Goal: Task Accomplishment & Management: Complete application form

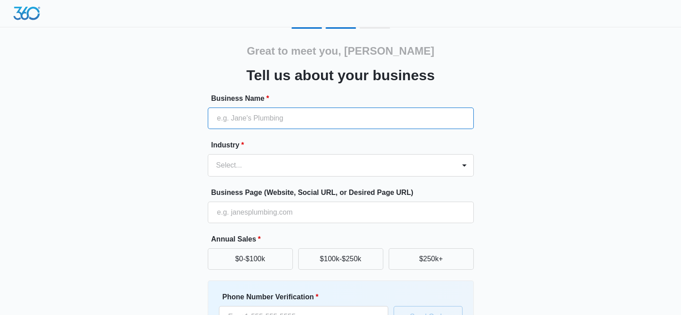
click at [323, 120] on input "Business Name *" at bounding box center [341, 117] width 266 height 21
type input "Paralyzed Veterans of America"
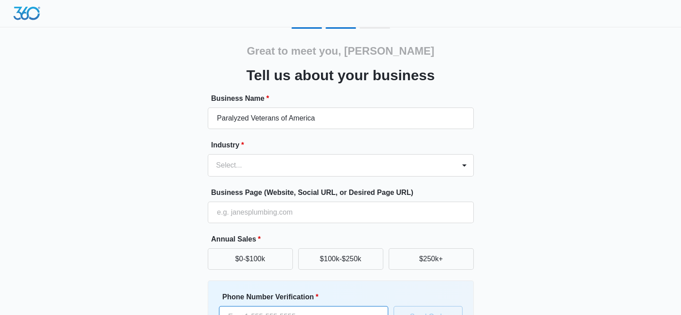
type input "[PHONE_NUMBER]"
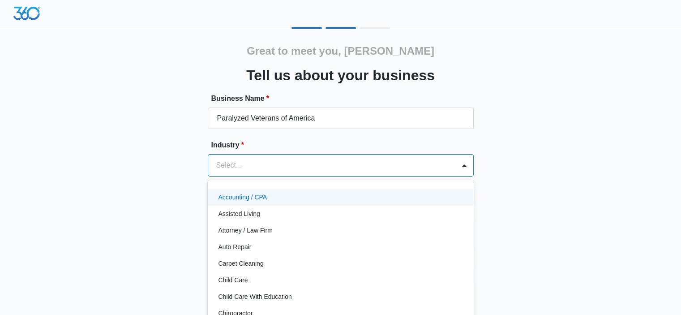
scroll to position [5, 0]
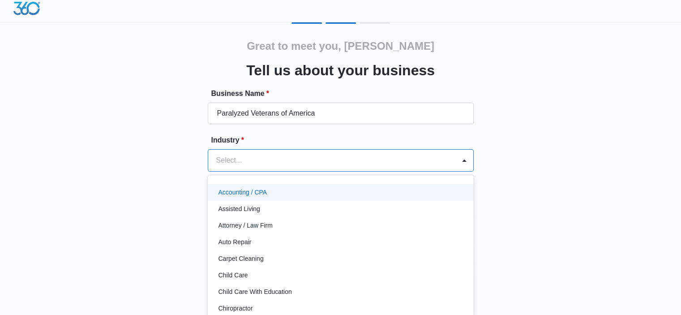
click at [297, 165] on div at bounding box center [329, 160] width 227 height 13
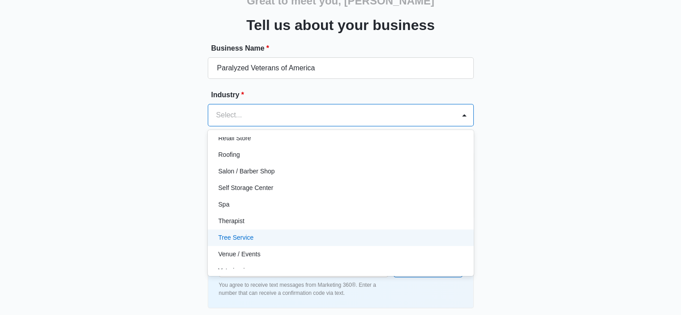
scroll to position [684, 0]
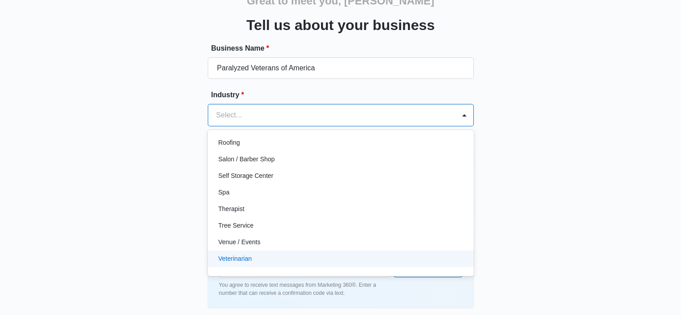
click at [537, 238] on div "Great to meet you, Jennifer Tell us about your business Business Name * Paralyz…" at bounding box center [340, 158] width 537 height 363
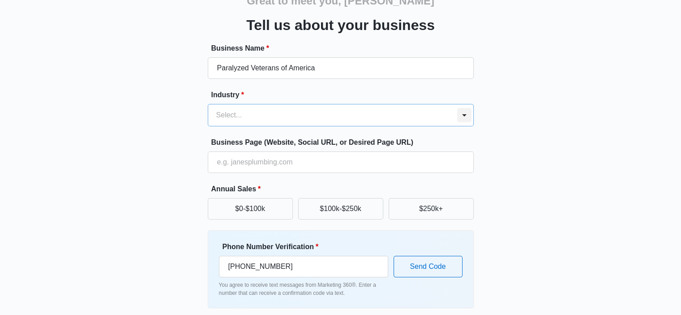
click at [466, 113] on div at bounding box center [464, 115] width 14 height 14
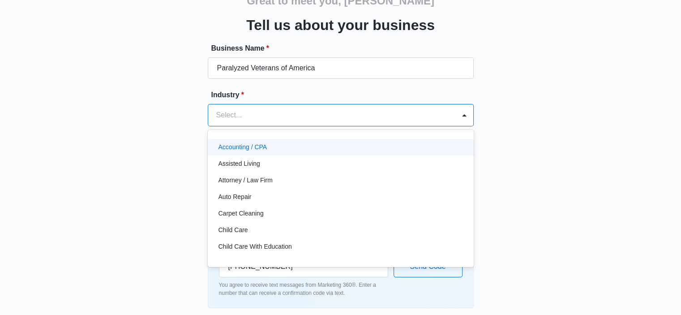
click at [588, 146] on div "Great to meet you, Jennifer Tell us about your business Business Name * Paralyz…" at bounding box center [340, 158] width 537 height 363
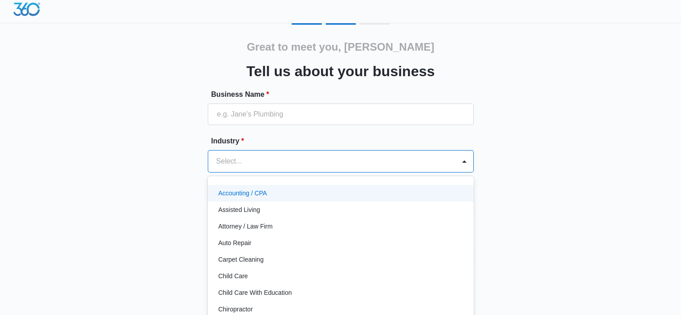
click at [269, 166] on div at bounding box center [329, 161] width 227 height 13
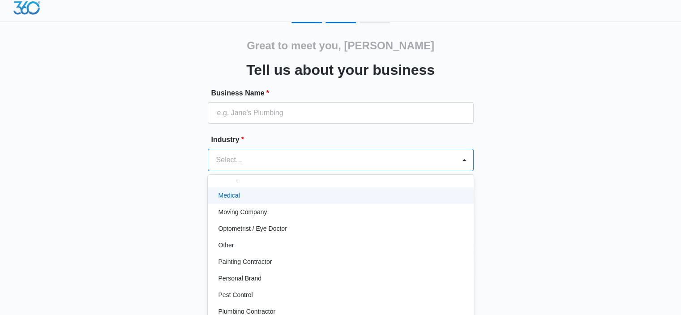
scroll to position [493, 0]
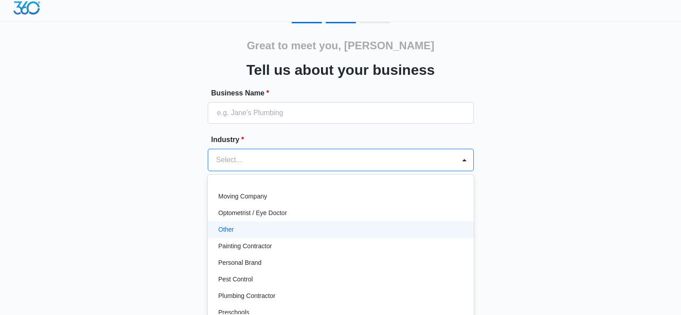
click at [253, 225] on div "Other" at bounding box center [340, 229] width 243 height 9
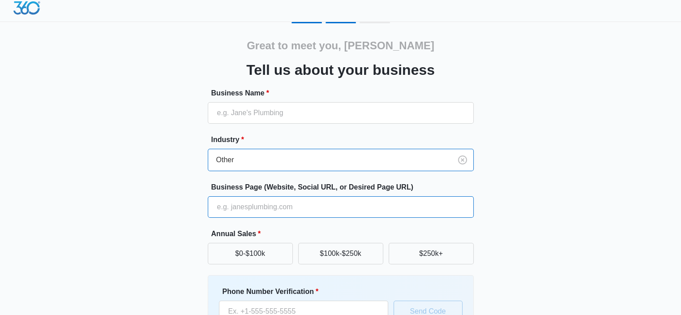
click at [253, 211] on input "Business Page (Website, Social URL, or Desired Page URL)" at bounding box center [341, 206] width 266 height 21
click at [243, 207] on input "Business Page (Website, Social URL, or Desired Page URL)" at bounding box center [341, 206] width 266 height 21
paste input "[URL][DOMAIN_NAME]"
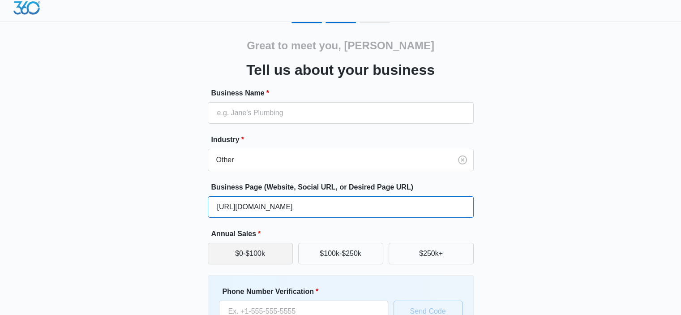
type input "[URL][DOMAIN_NAME]"
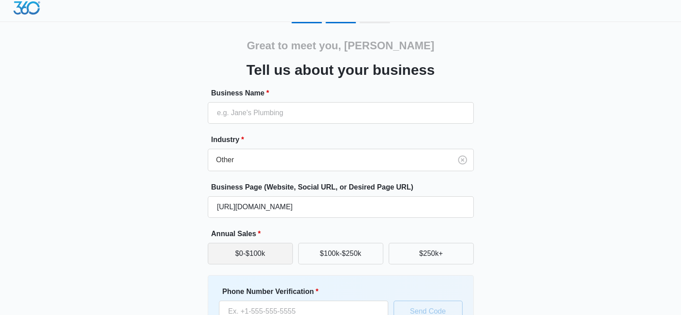
click at [270, 255] on button "$0-$100k" at bounding box center [250, 253] width 85 height 21
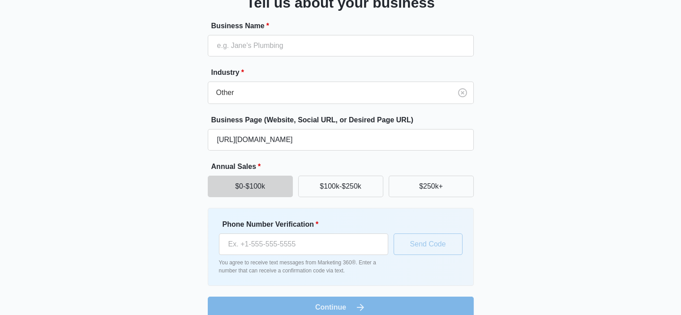
scroll to position [86, 0]
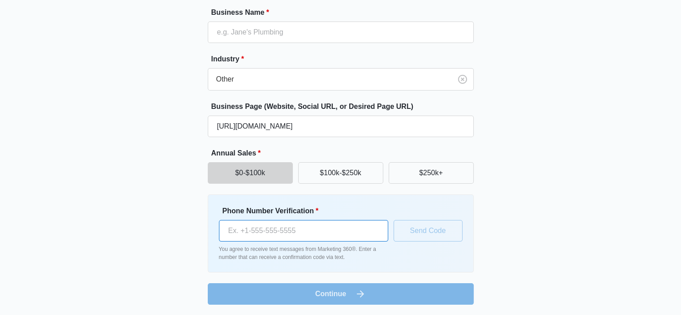
click at [271, 234] on input "Phone Number Verification *" at bounding box center [303, 230] width 169 height 21
type input "[PHONE_NUMBER]"
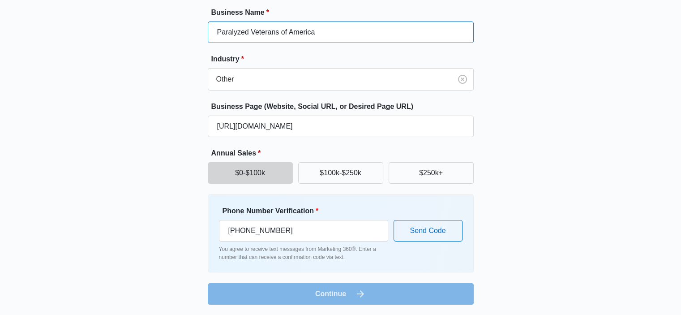
click at [336, 35] on input "Paralyzed Veterans of America" at bounding box center [341, 31] width 266 height 21
click at [367, 30] on input "Paralyzed Veterans of America" at bounding box center [341, 31] width 266 height 21
type input "Paralyzed Veterans of America Publication"
click at [548, 111] on div "Great to meet you, [PERSON_NAME] us about your business Business Name * Paralyz…" at bounding box center [340, 122] width 537 height 363
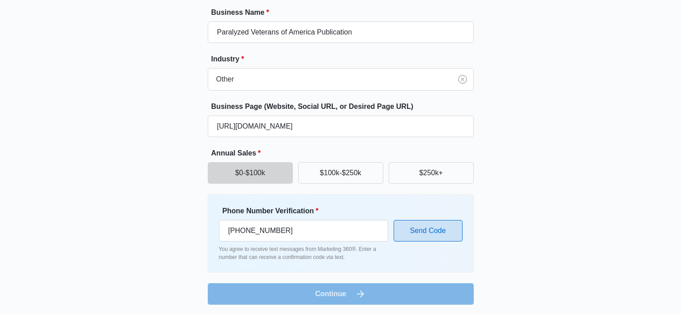
click at [426, 232] on button "Send Code" at bounding box center [428, 230] width 69 height 21
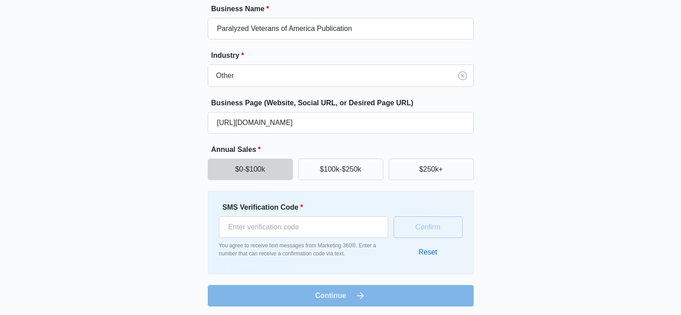
scroll to position [91, 0]
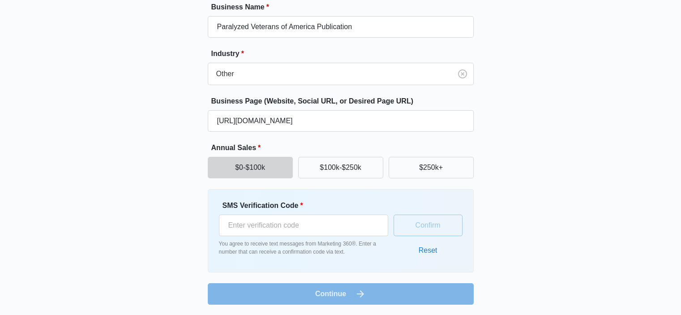
click at [427, 247] on button "Reset" at bounding box center [428, 250] width 37 height 21
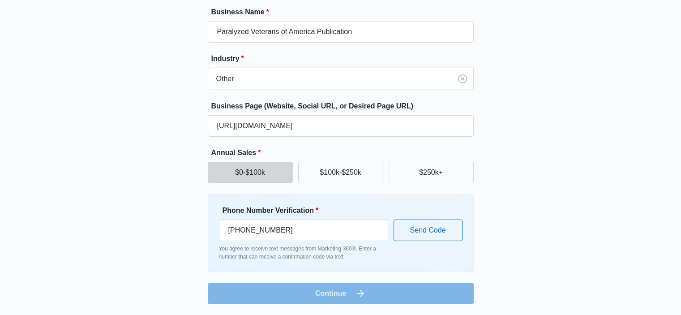
scroll to position [86, 0]
drag, startPoint x: 287, startPoint y: 227, endPoint x: 0, endPoint y: 165, distance: 294.1
click at [0, 165] on div "Great to meet you, [PERSON_NAME] us about your business Business Name * Paralyz…" at bounding box center [340, 114] width 681 height 401
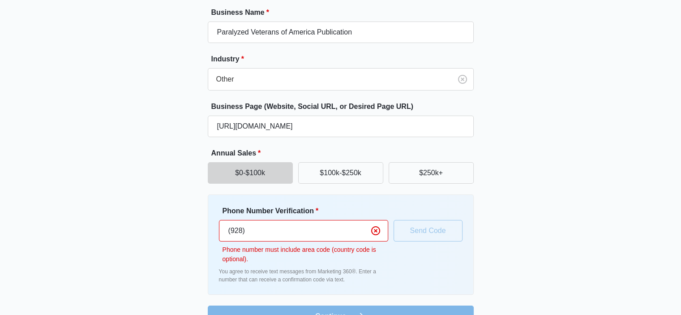
type input "[PHONE_NUMBER]"
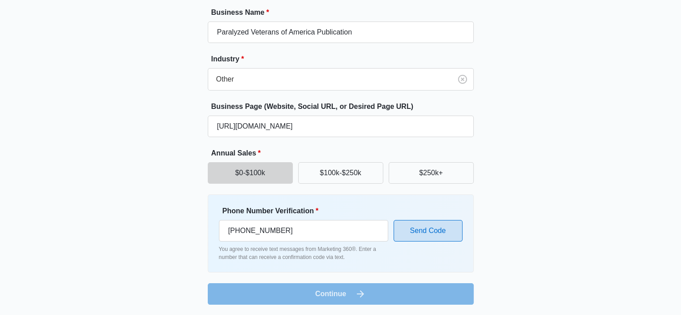
click at [419, 232] on button "Send Code" at bounding box center [428, 230] width 69 height 21
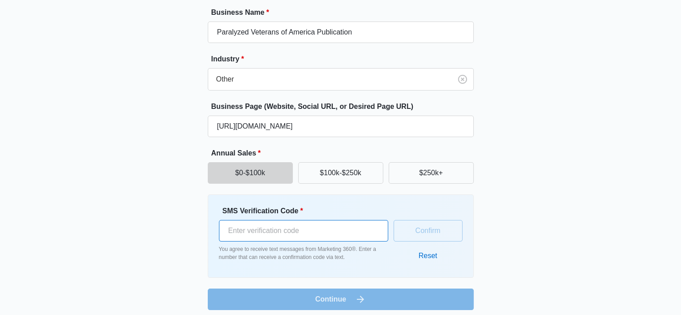
click at [301, 227] on input "SMS Verification Code *" at bounding box center [303, 230] width 169 height 21
type input "507282"
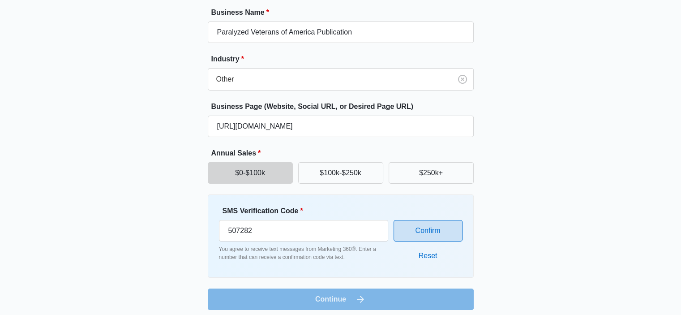
click at [449, 220] on button "Confirm" at bounding box center [428, 230] width 69 height 21
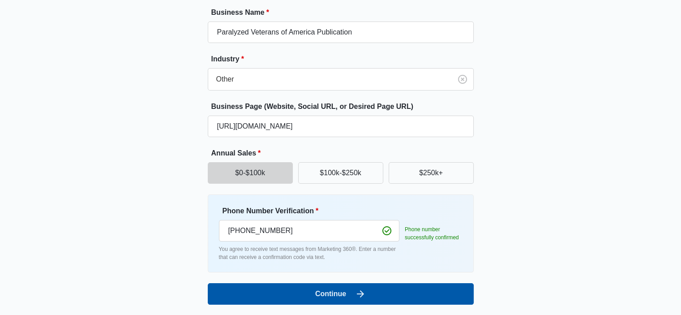
click at [345, 284] on button "Continue" at bounding box center [341, 293] width 266 height 21
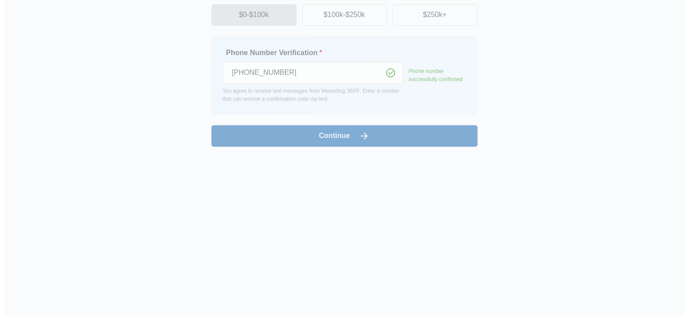
scroll to position [0, 0]
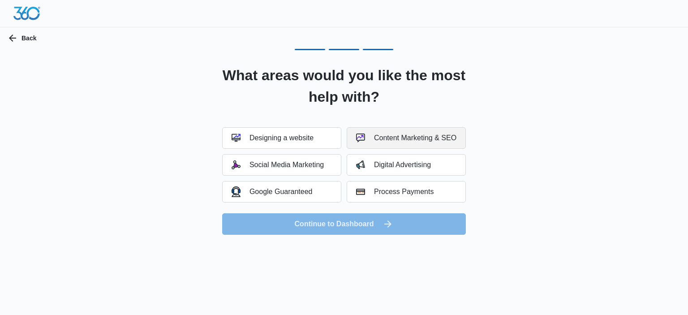
click at [385, 141] on div "Content Marketing & SEO" at bounding box center [406, 137] width 100 height 9
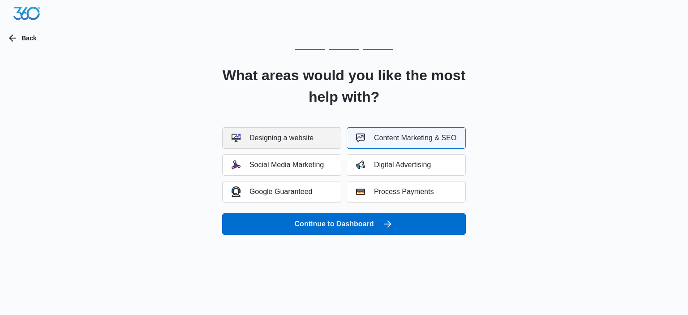
click at [266, 143] on button "Designing a website" at bounding box center [281, 137] width 119 height 21
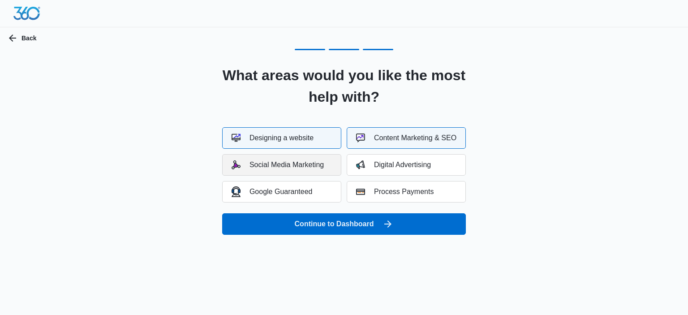
click at [300, 163] on div "Social Media Marketing" at bounding box center [278, 164] width 92 height 9
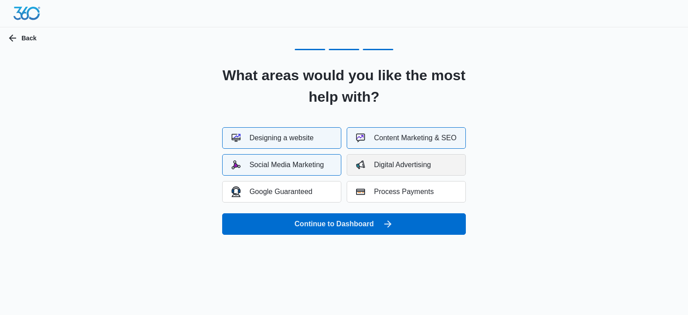
click at [413, 164] on div "Digital Advertising" at bounding box center [393, 164] width 75 height 9
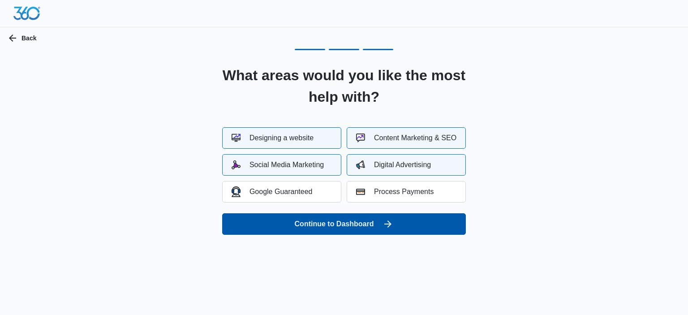
click at [333, 221] on button "Continue to Dashboard" at bounding box center [344, 223] width 244 height 21
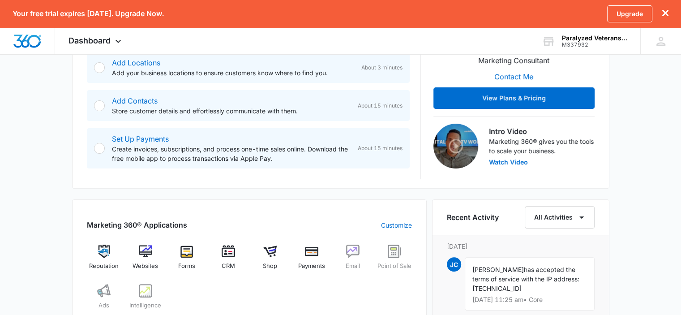
scroll to position [294, 0]
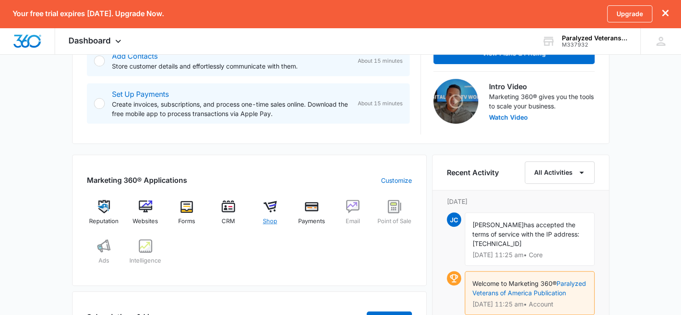
click at [265, 210] on img at bounding box center [269, 206] width 13 height 13
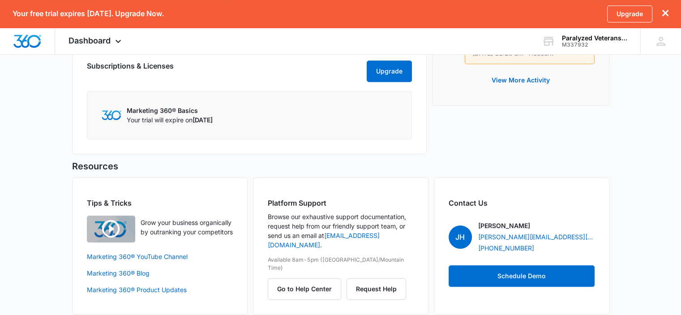
scroll to position [562, 0]
